Goal: Task Accomplishment & Management: Use online tool/utility

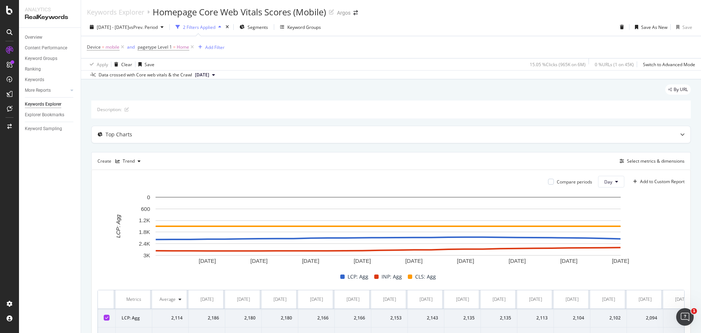
click at [209, 75] on span "[DATE]" at bounding box center [202, 75] width 14 height 7
click at [229, 80] on div "By URL" at bounding box center [391, 92] width 600 height 16
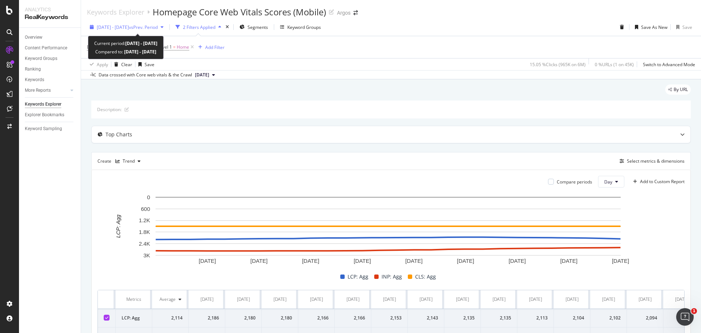
click at [167, 29] on div "button" at bounding box center [162, 27] width 9 height 4
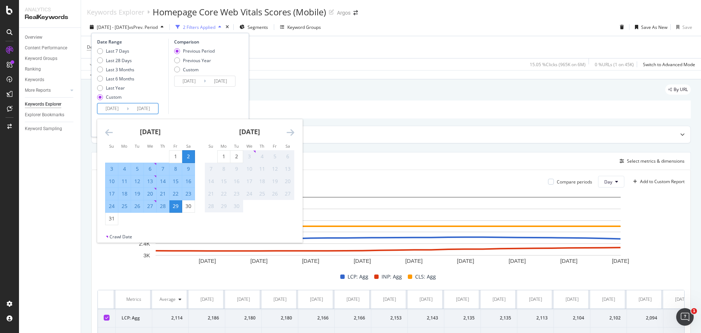
click at [145, 80] on input "[DATE]" at bounding box center [143, 108] width 29 height 10
